Goal: Task Accomplishment & Management: Use online tool/utility

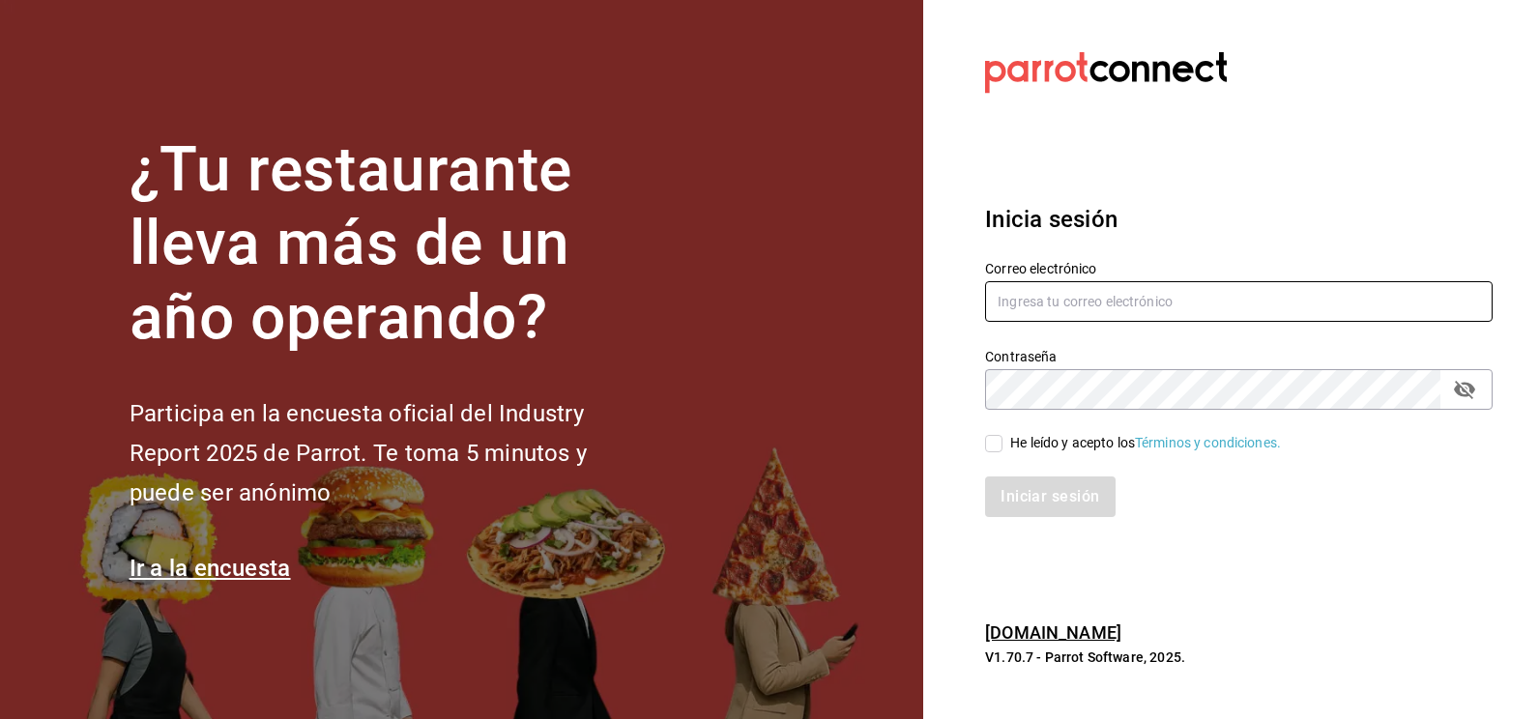
type input "[EMAIL_ADDRESS][DOMAIN_NAME]"
click at [993, 443] on input "He leído y acepto los Términos y condiciones." at bounding box center [993, 443] width 17 height 17
checkbox input "true"
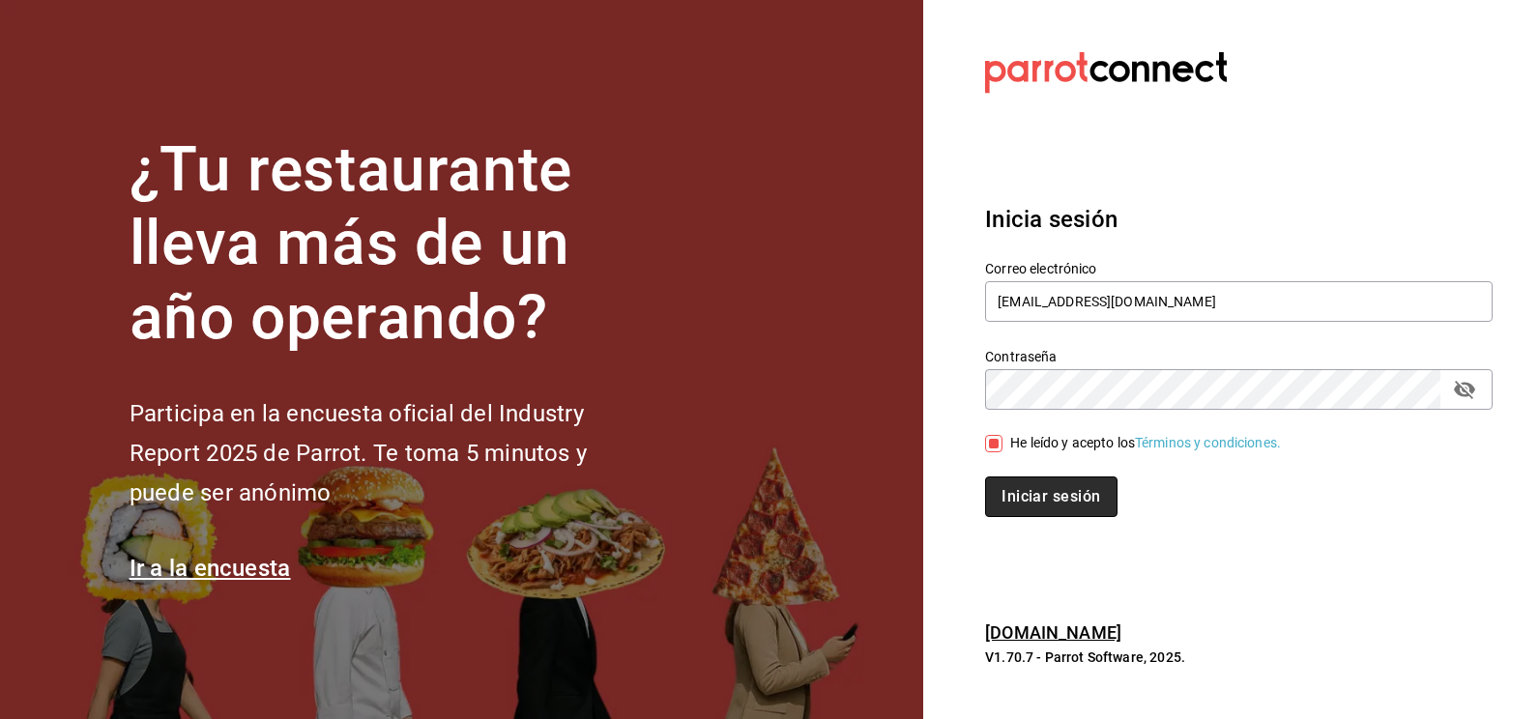
click at [1023, 516] on button "Iniciar sesión" at bounding box center [1050, 497] width 131 height 41
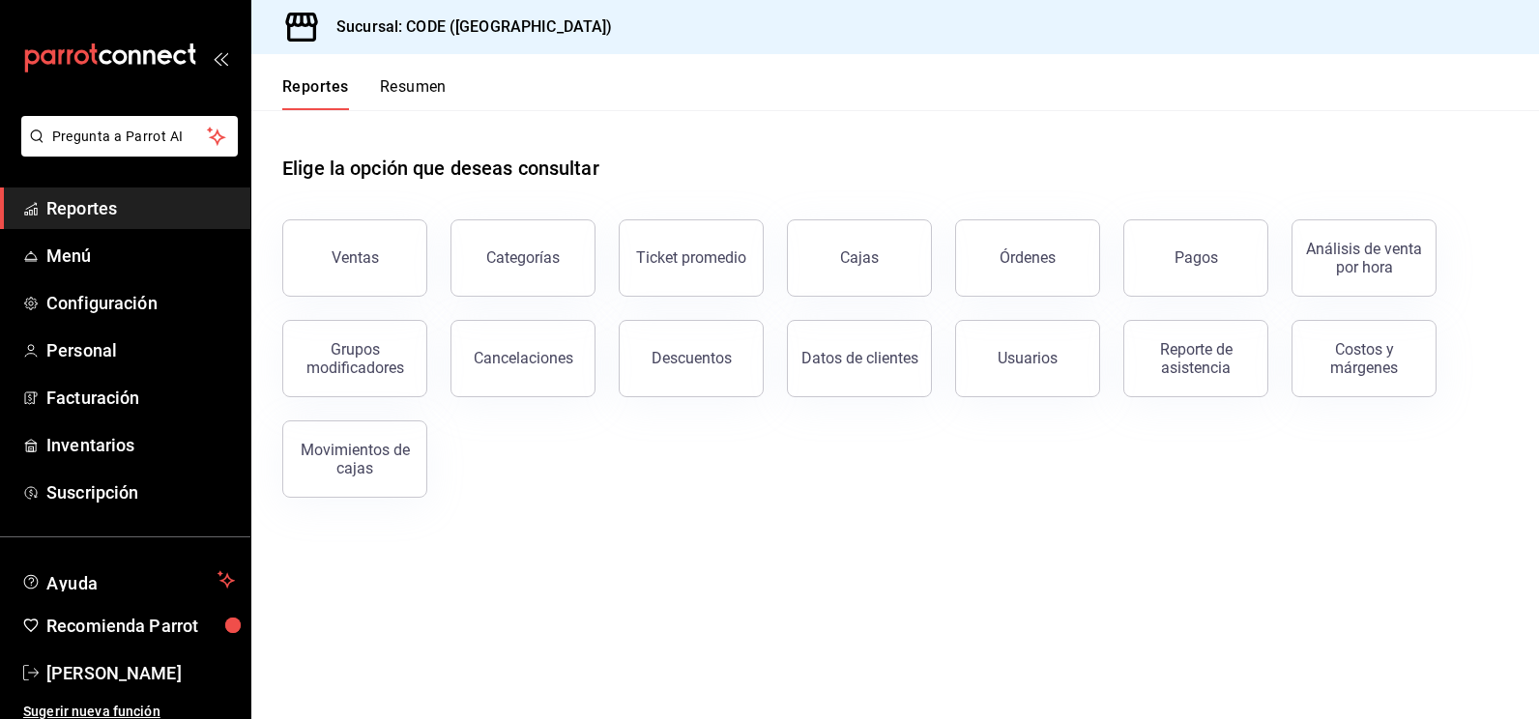
click at [638, 494] on div "Ventas Categorías Ticket promedio Cajas Órdenes Pagos Análisis de venta por hor…" at bounding box center [883, 347] width 1249 height 302
click at [128, 445] on span "Inventarios" at bounding box center [140, 445] width 189 height 26
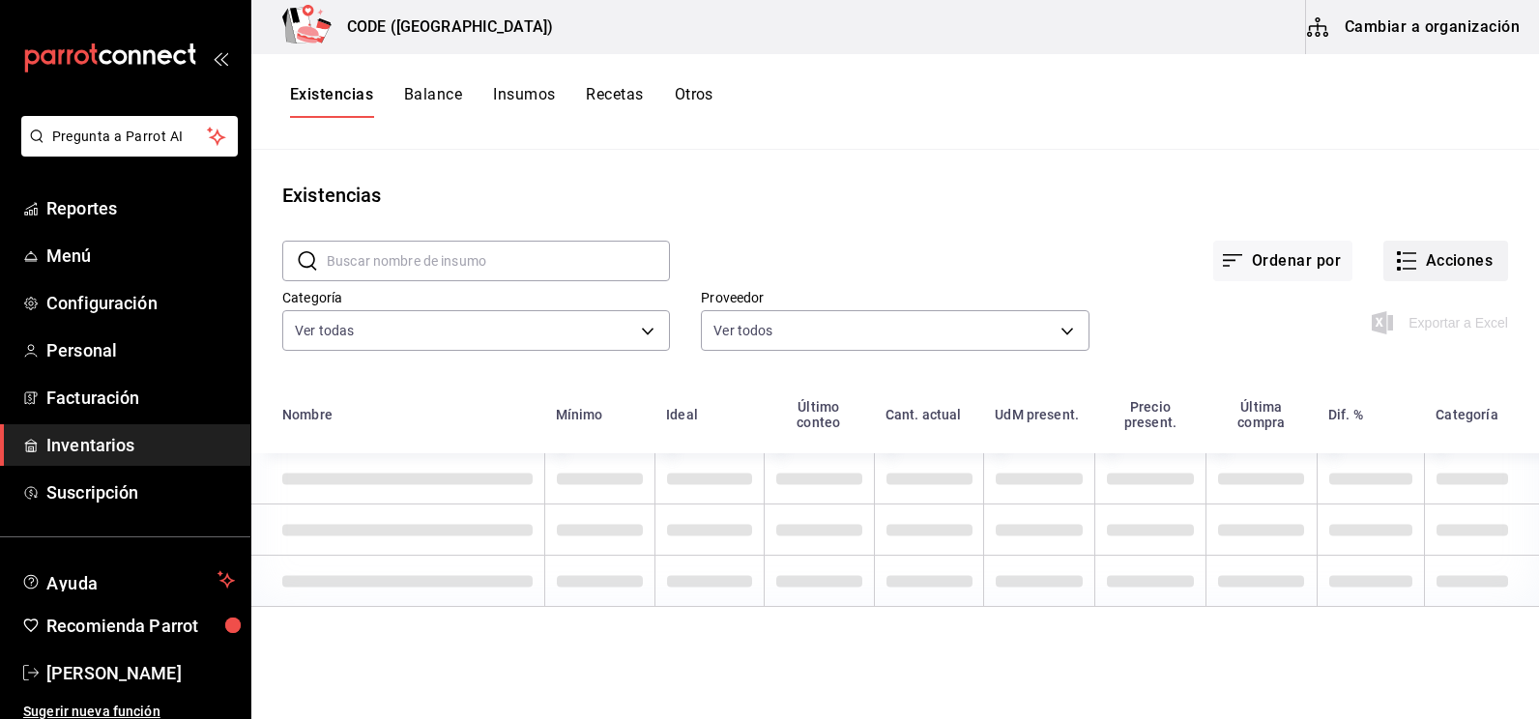
click at [1415, 262] on button "Acciones" at bounding box center [1445, 261] width 125 height 41
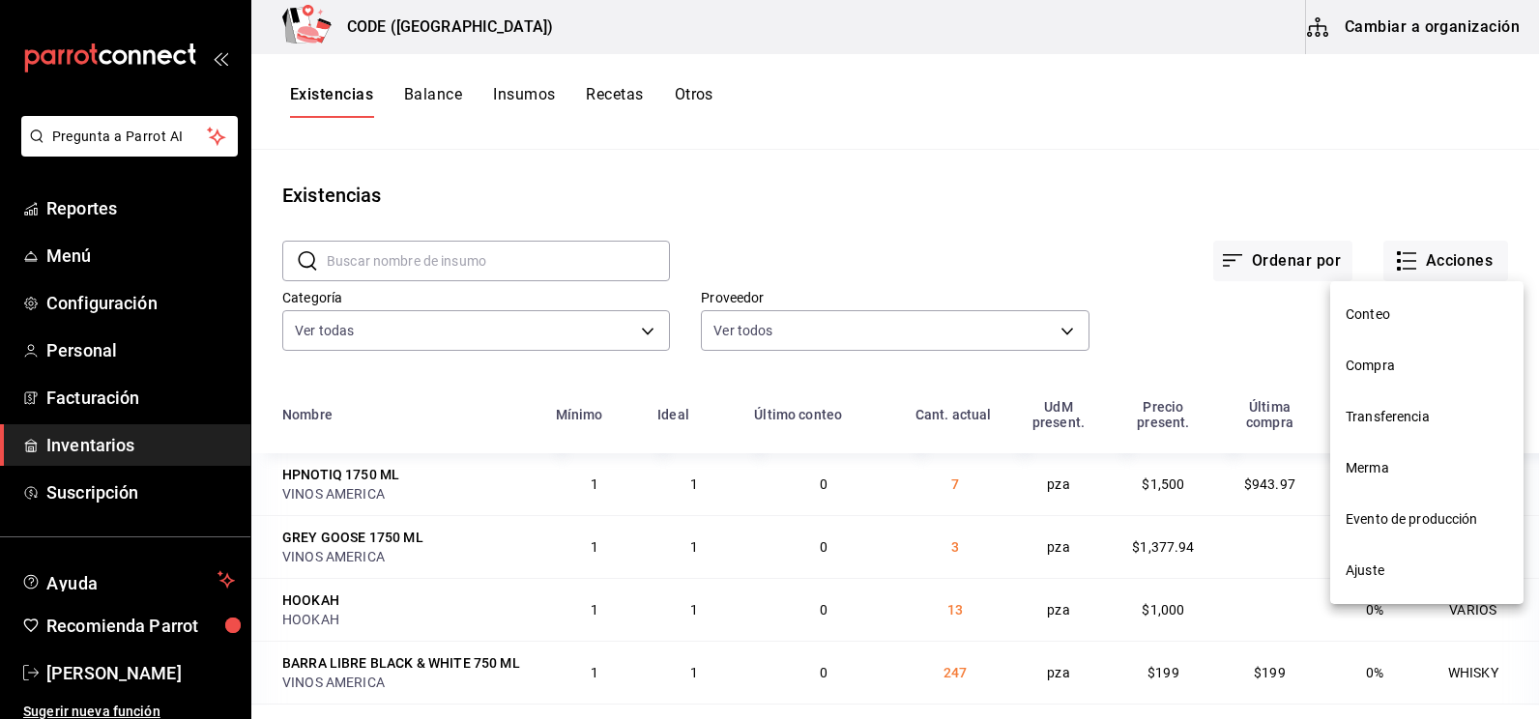
click at [1393, 381] on li "Compra" at bounding box center [1426, 365] width 193 height 51
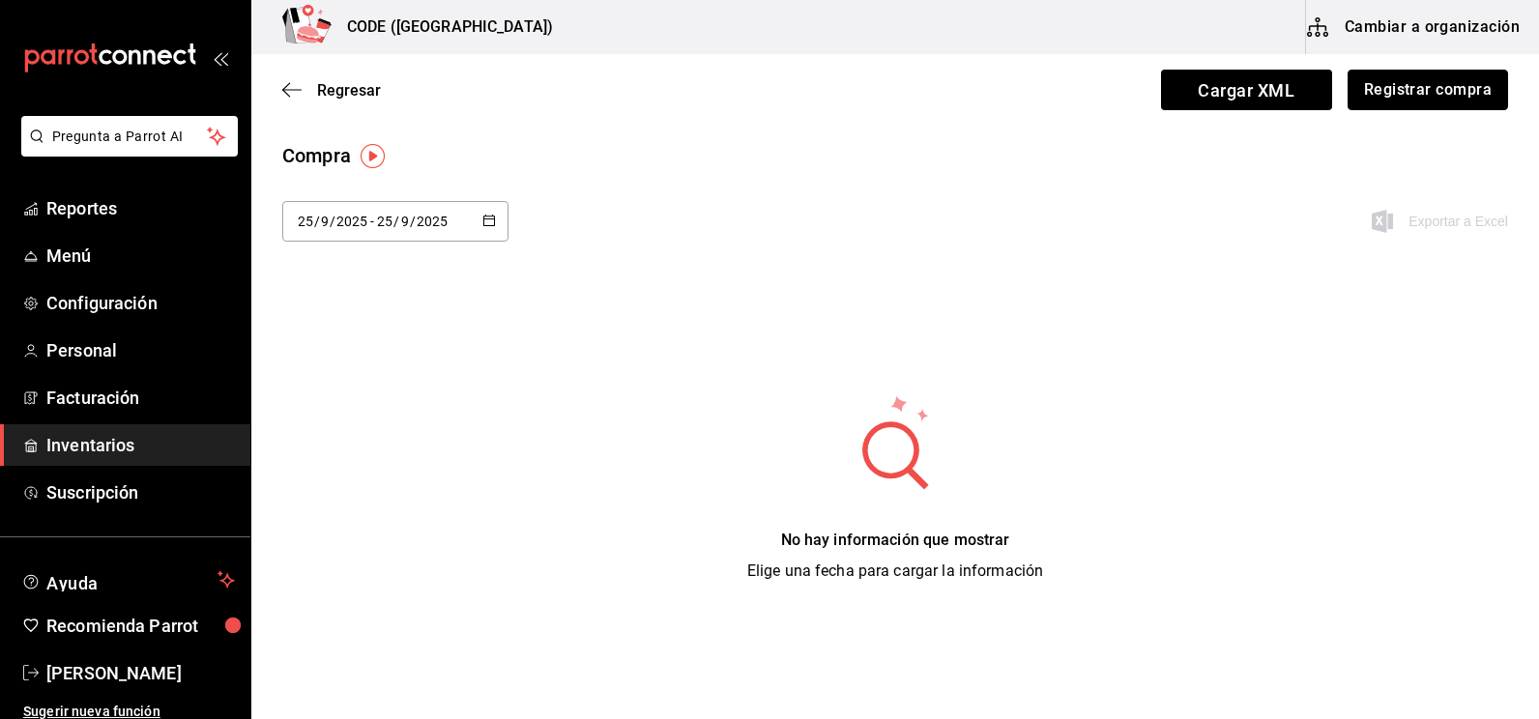
click at [1386, 108] on button "Registrar compra" at bounding box center [1428, 90] width 160 height 41
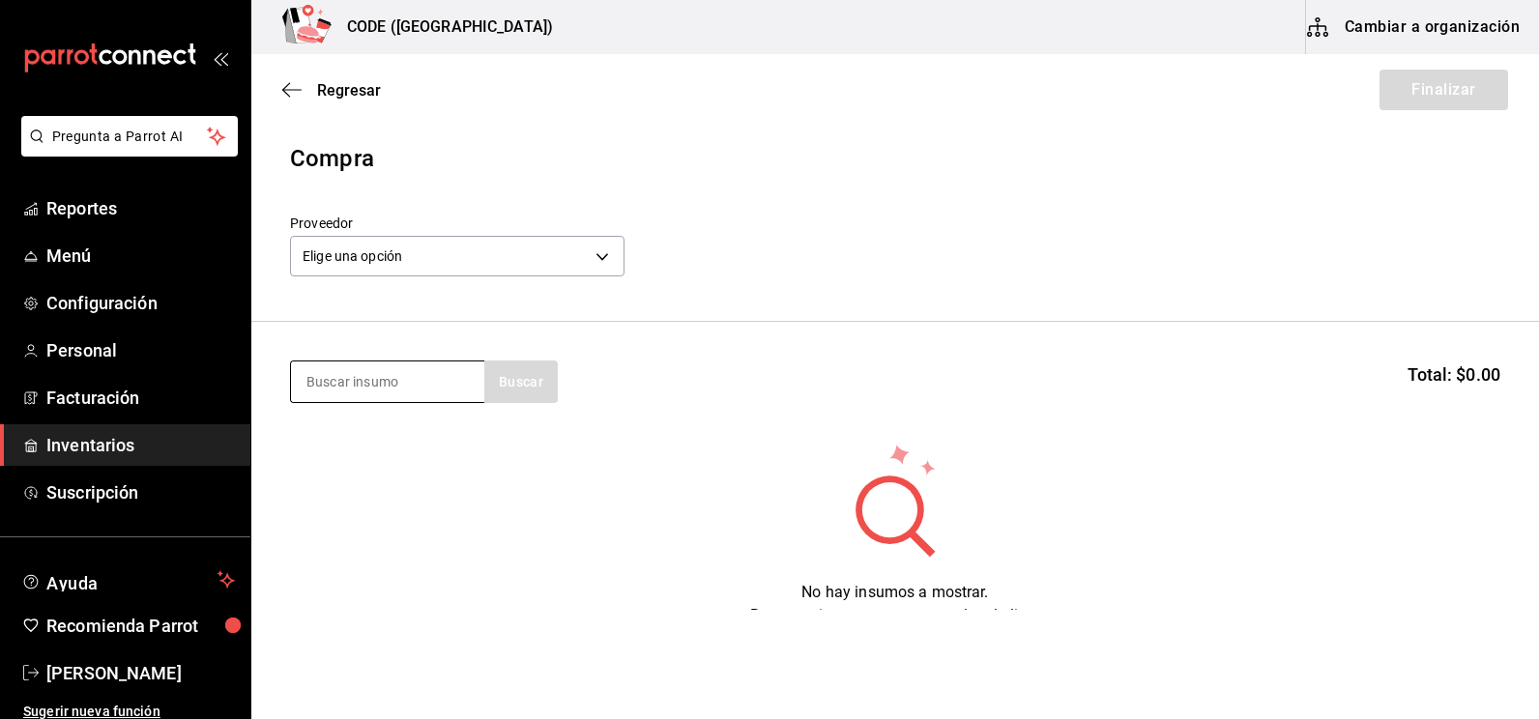
click at [364, 395] on input at bounding box center [387, 382] width 193 height 41
type input "cere"
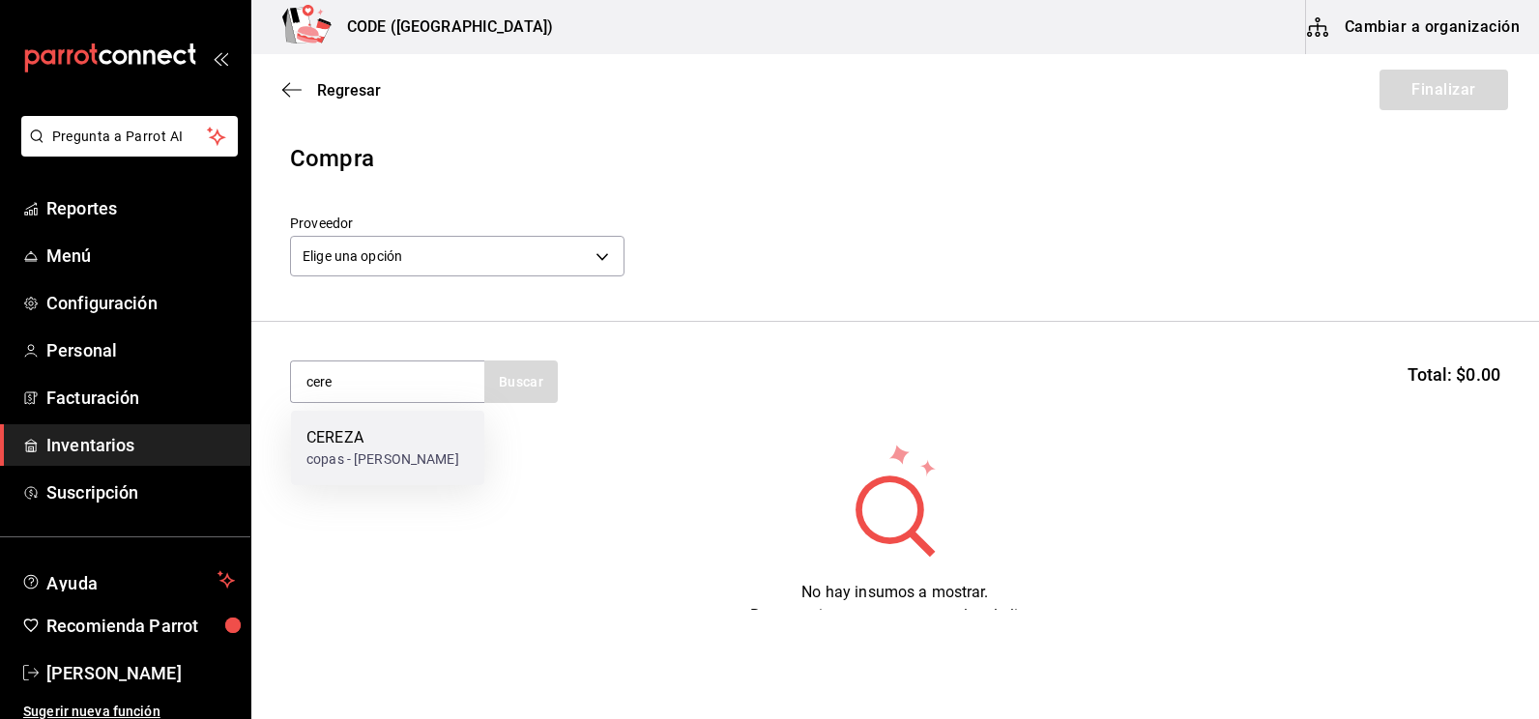
click at [371, 452] on div "copas - [PERSON_NAME]" at bounding box center [382, 460] width 153 height 20
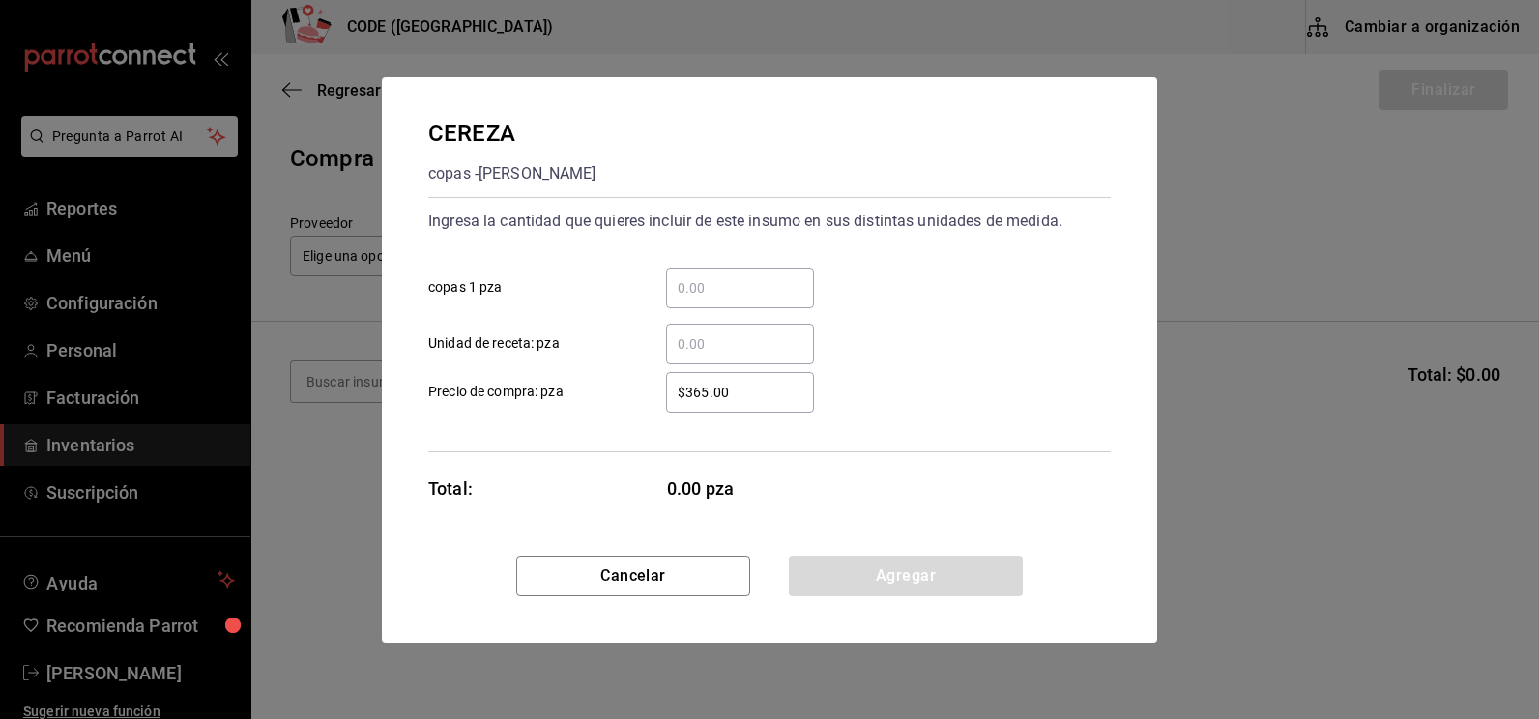
click at [713, 277] on input "​ copas 1 pza" at bounding box center [740, 287] width 148 height 23
type input "1"
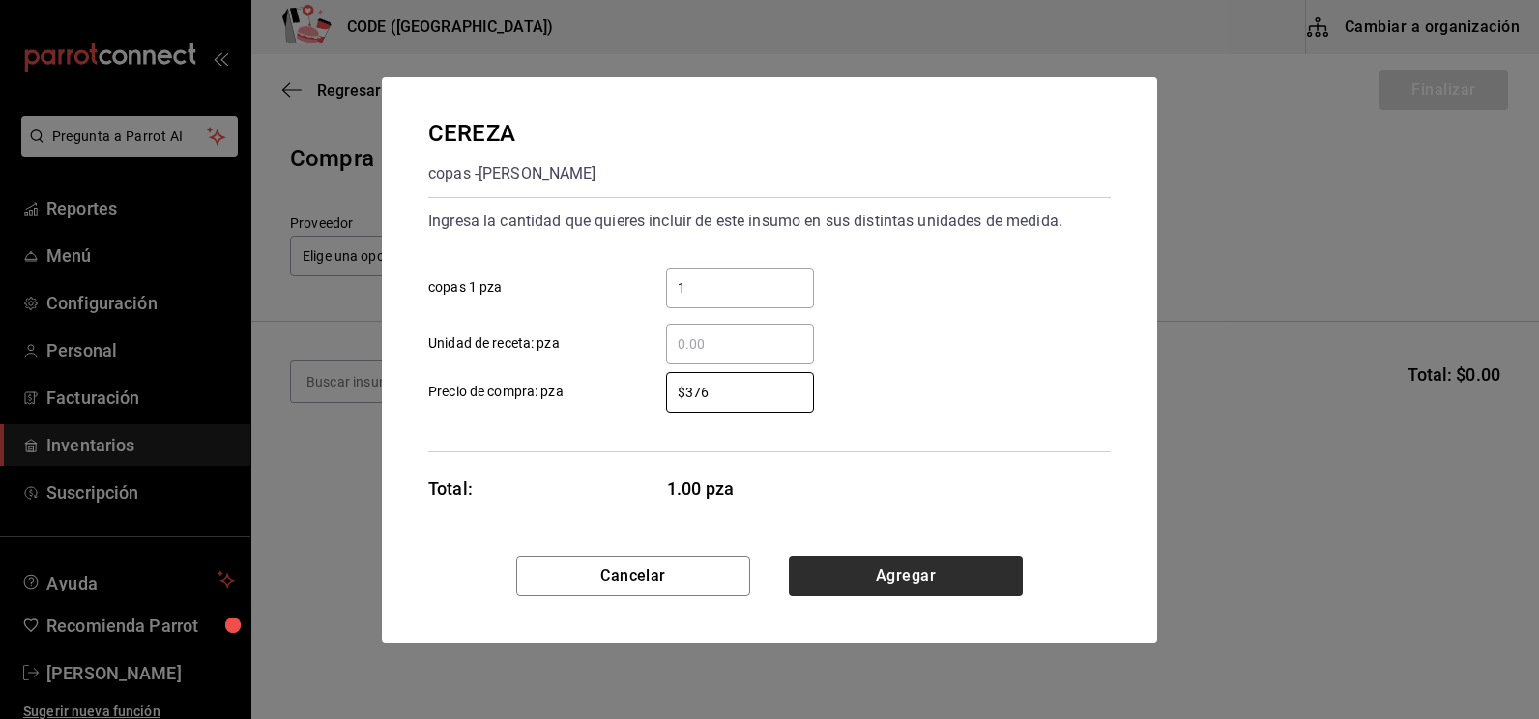
type input "$376"
click at [905, 578] on button "Agregar" at bounding box center [906, 576] width 234 height 41
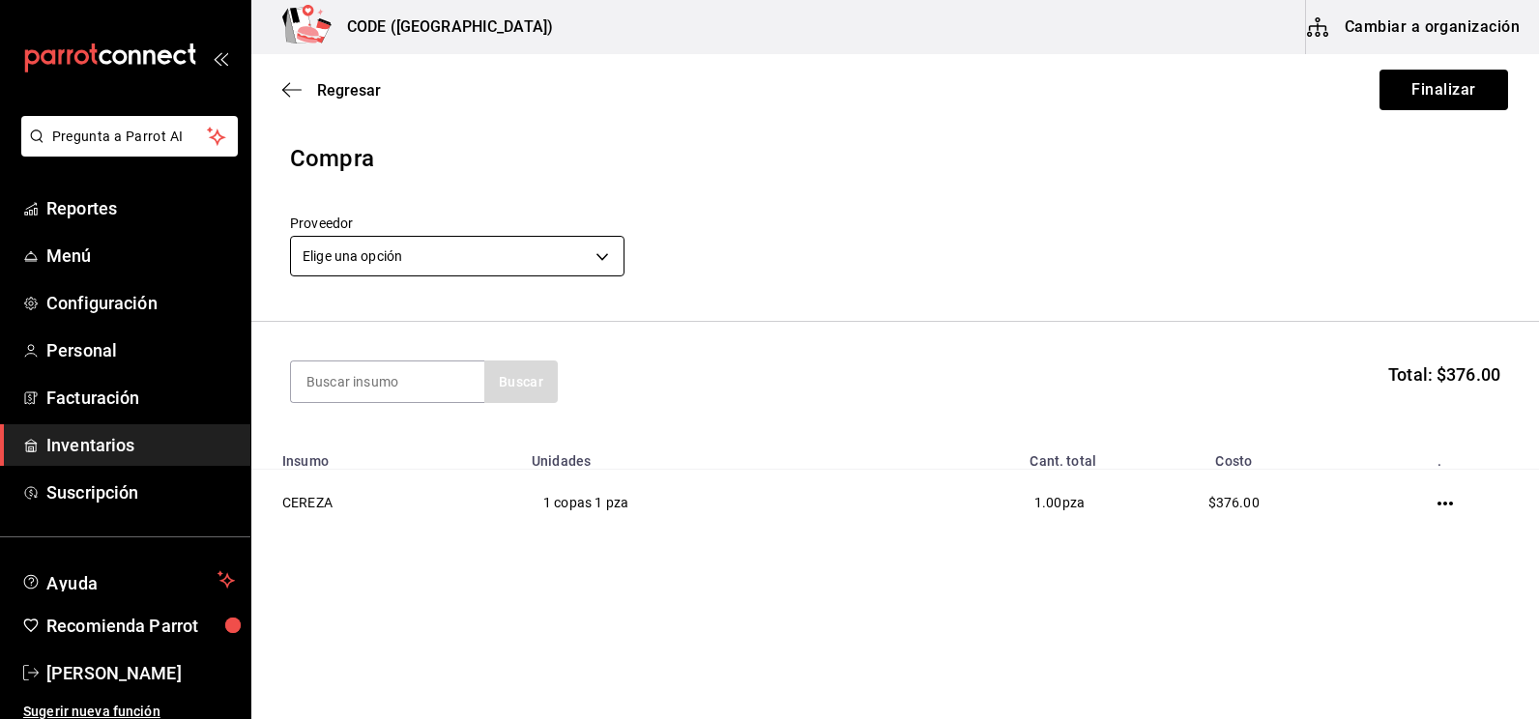
click at [460, 249] on body "Pregunta a Parrot AI Reportes Menú Configuración Personal Facturación Inventari…" at bounding box center [769, 305] width 1539 height 610
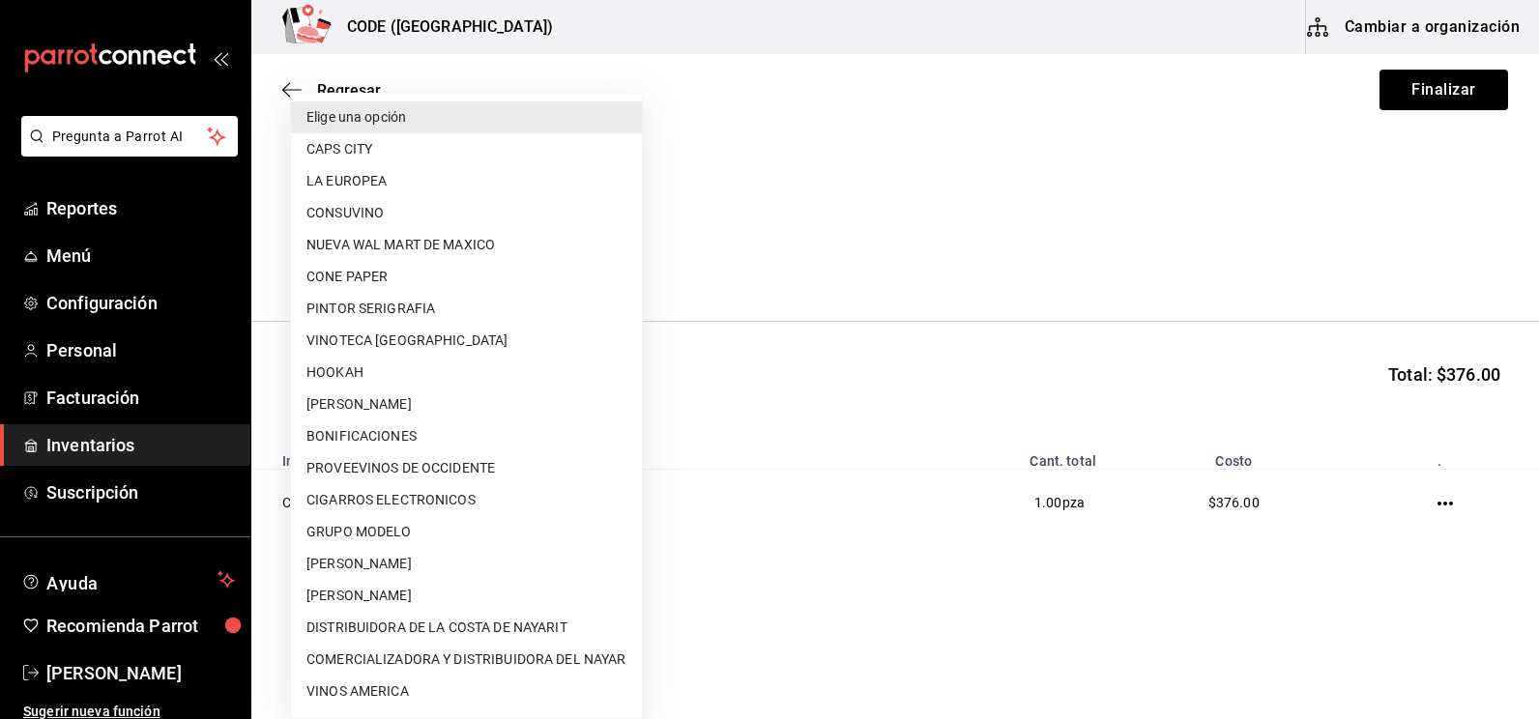
click at [445, 600] on li "[PERSON_NAME]" at bounding box center [466, 596] width 351 height 32
type input "59d09d39-cd79-4411-9dc0-5b569e409153"
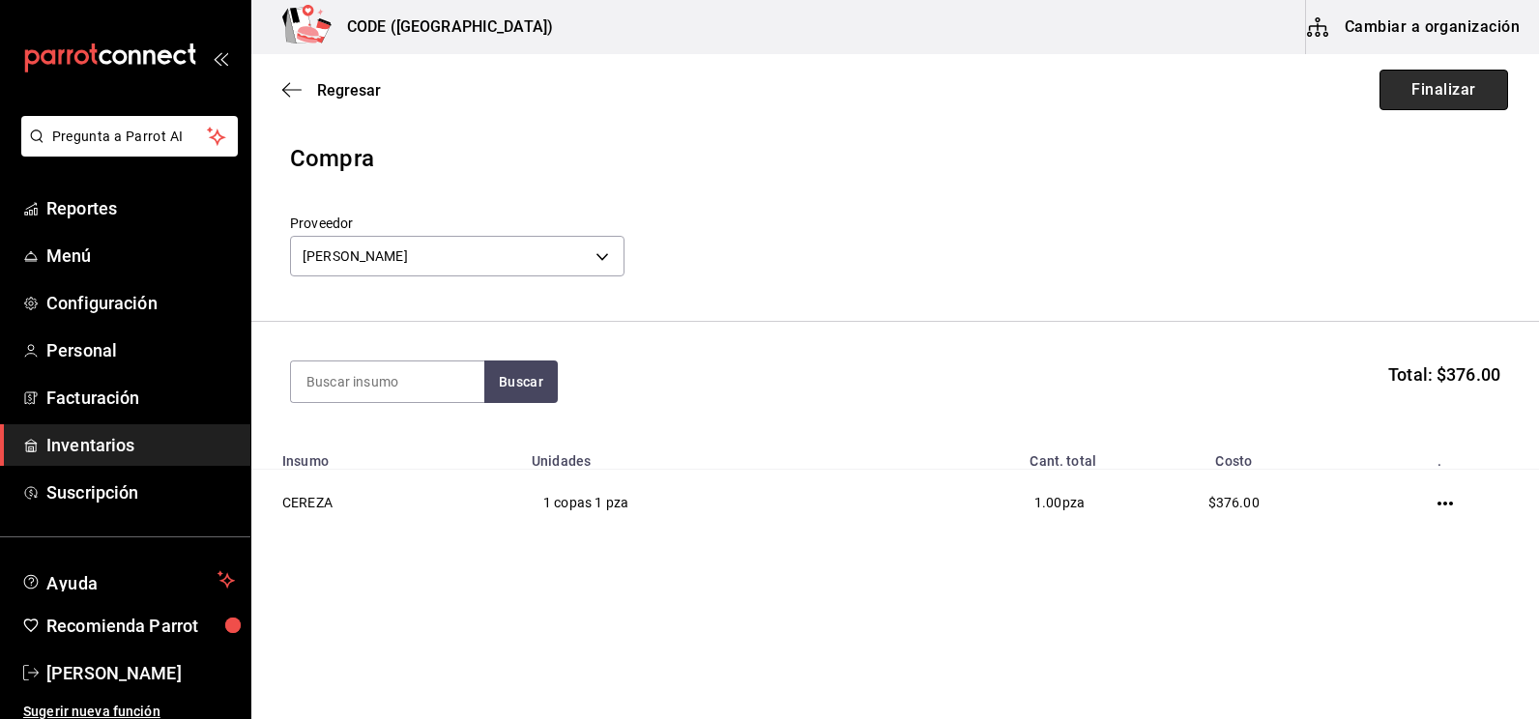
click at [1416, 95] on button "Finalizar" at bounding box center [1444, 90] width 129 height 41
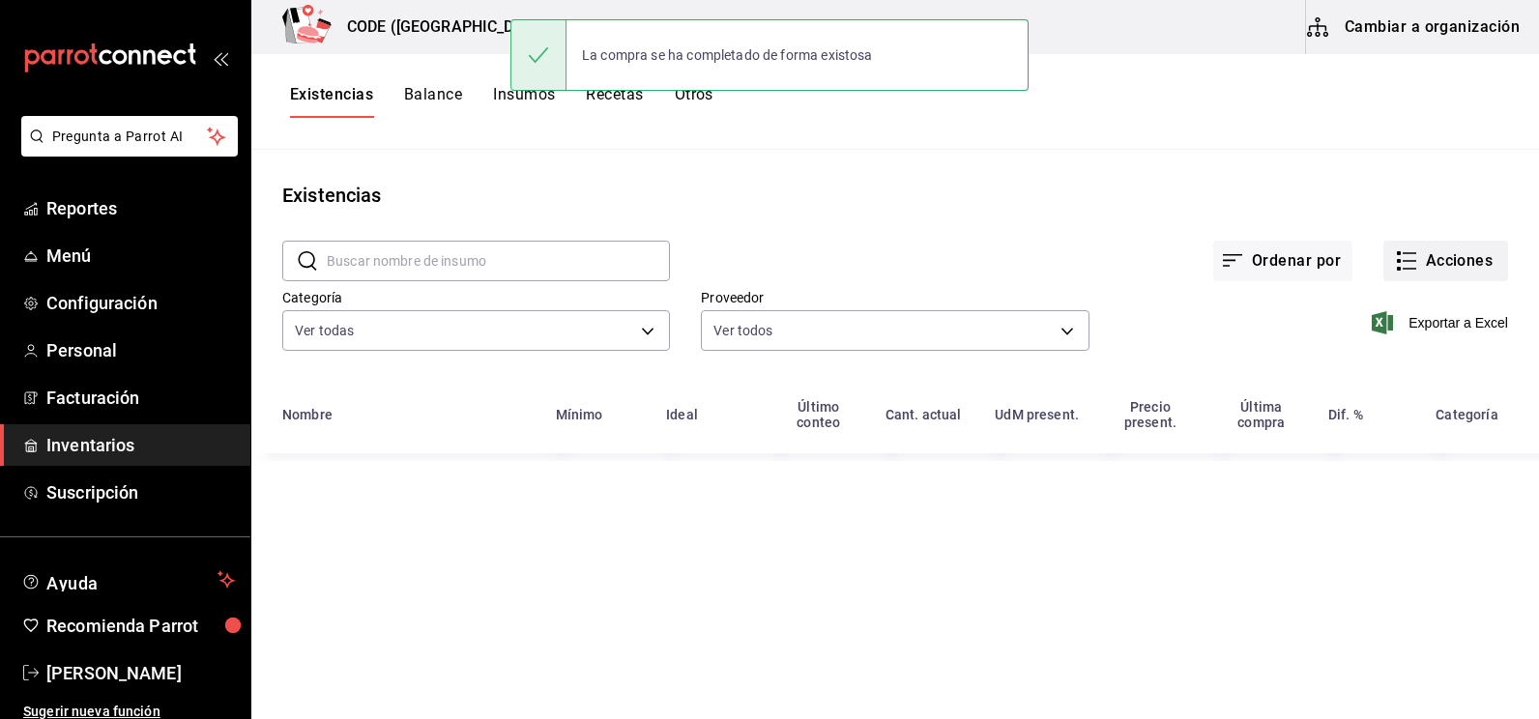
click at [1426, 253] on button "Acciones" at bounding box center [1445, 261] width 125 height 41
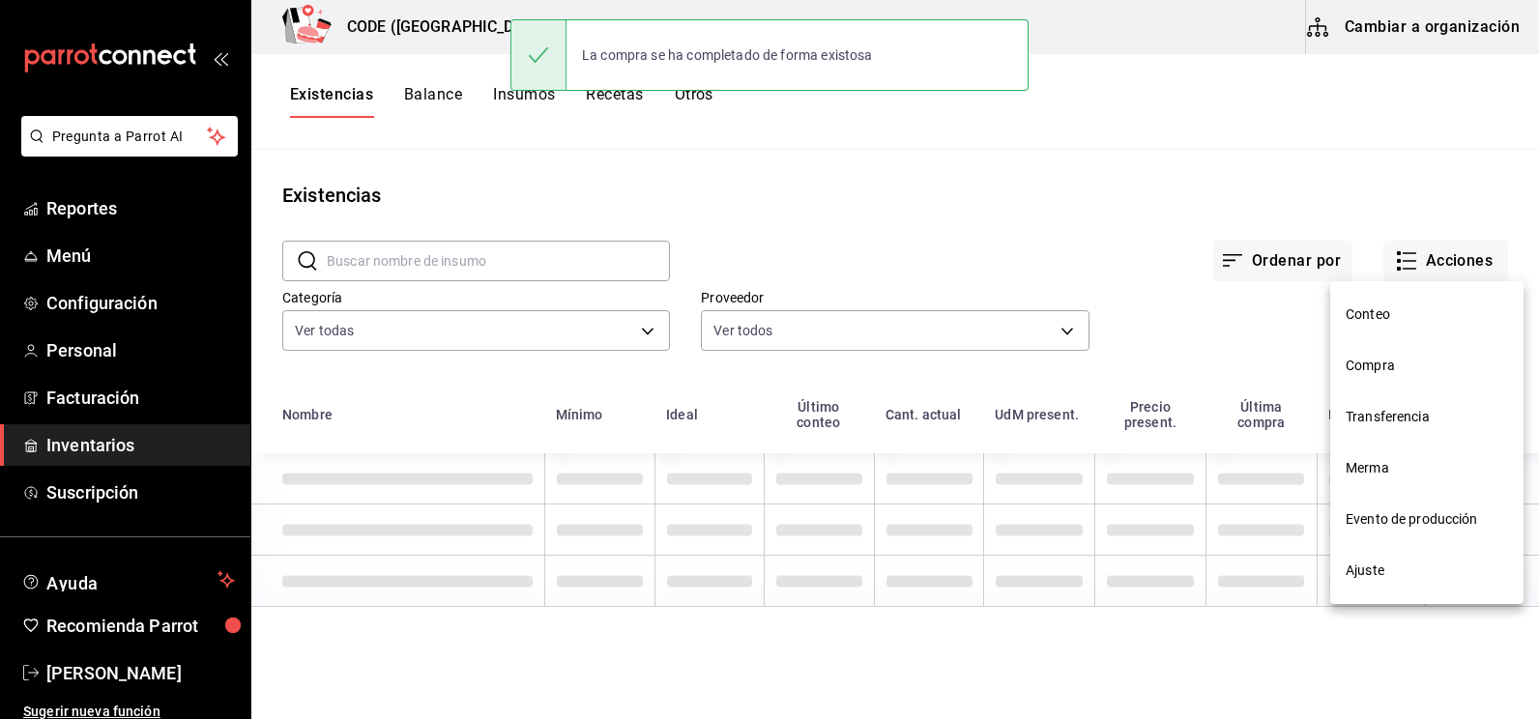
click at [1377, 371] on span "Compra" at bounding box center [1427, 366] width 162 height 20
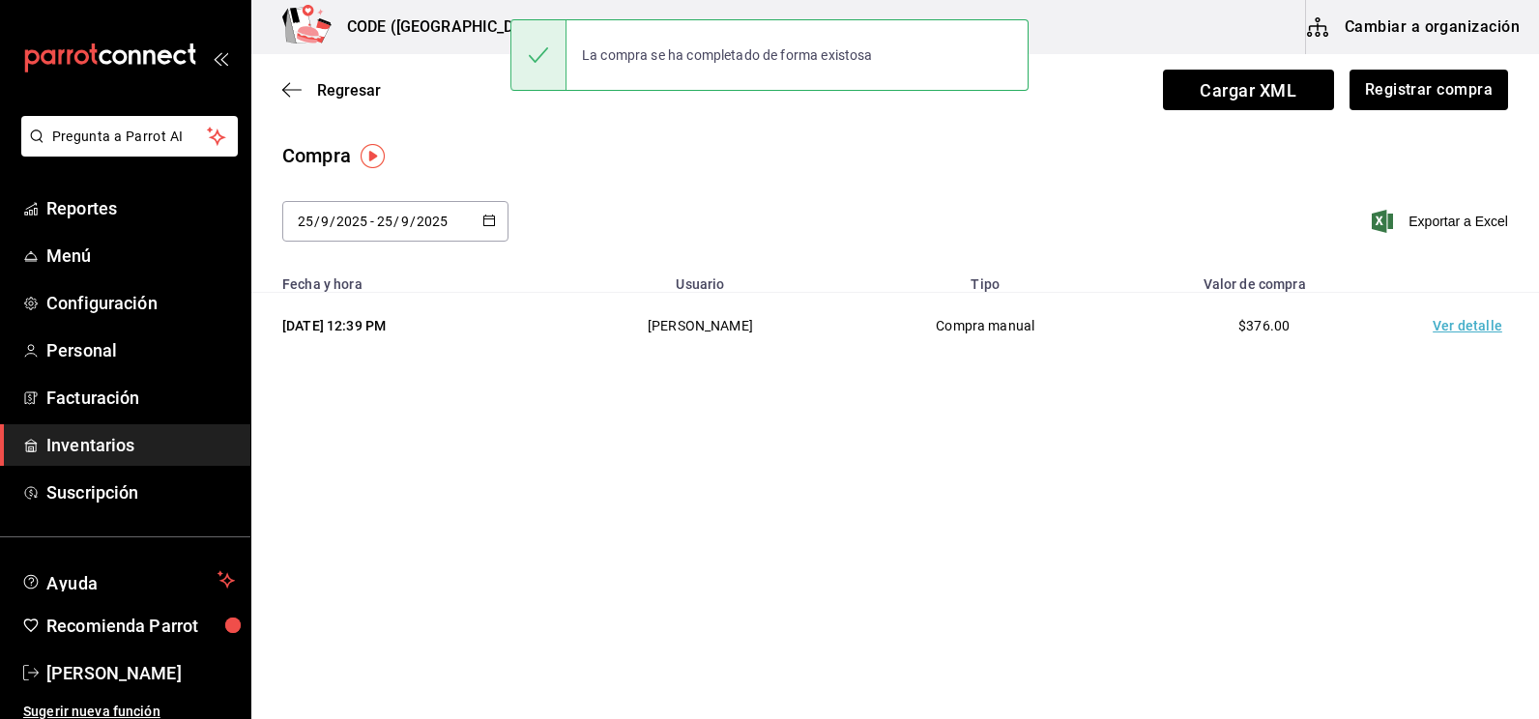
click at [1452, 329] on td "Ver detalle" at bounding box center [1471, 326] width 135 height 67
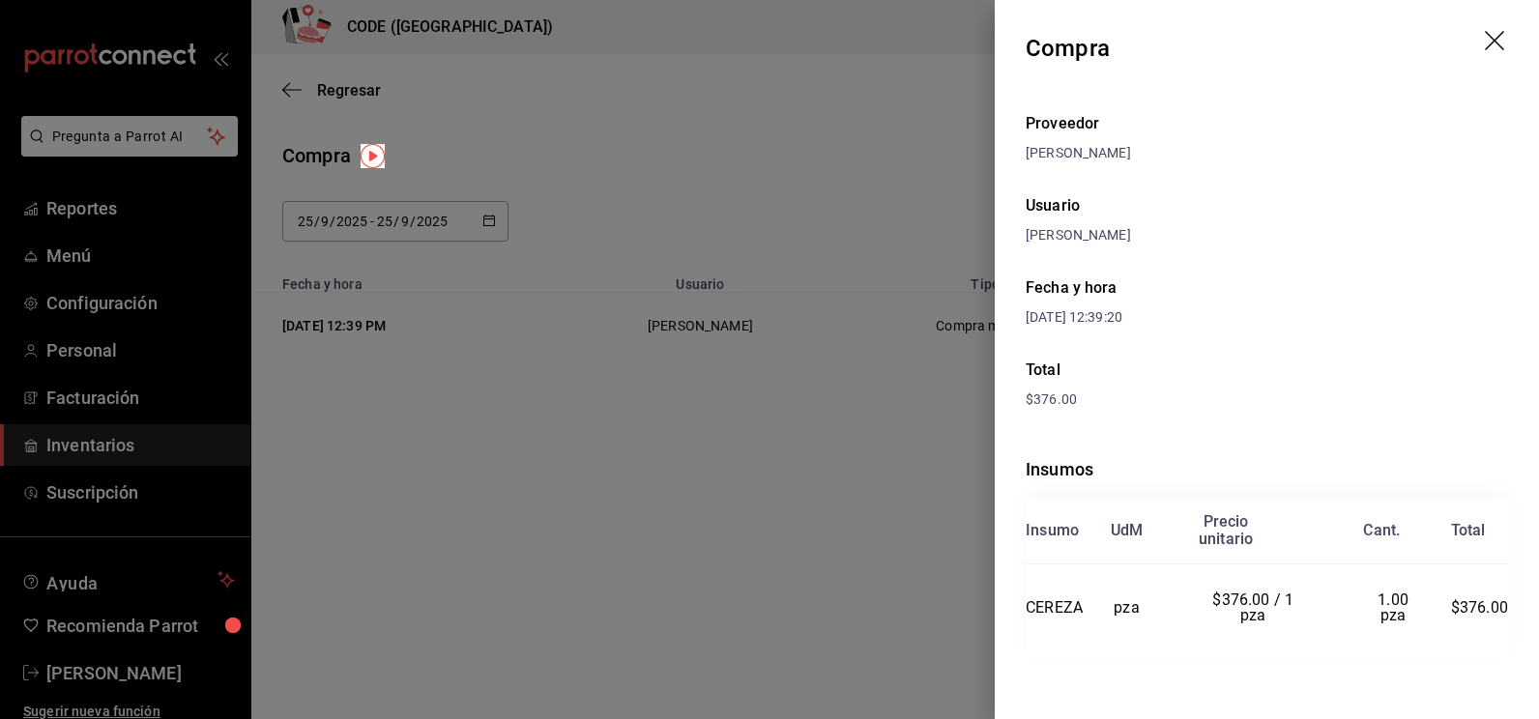
drag, startPoint x: 1220, startPoint y: 353, endPoint x: 1271, endPoint y: 467, distance: 125.1
click at [1271, 467] on div "Insumos" at bounding box center [1267, 469] width 482 height 26
click at [750, 164] on div at bounding box center [769, 359] width 1539 height 719
